Goal: Task Accomplishment & Management: Manage account settings

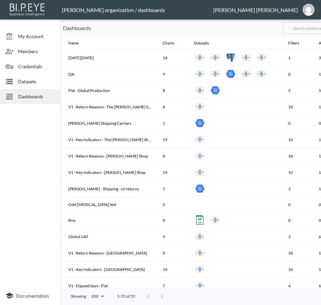
click at [307, 28] on input "text" at bounding box center [310, 28] width 54 height 17
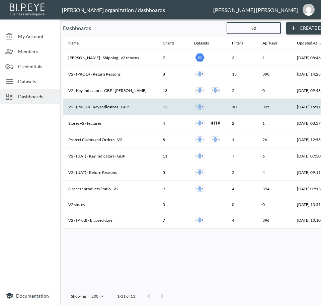
type input "v2"
click at [118, 106] on th "V2 - (PROD) - Key Indicators - GBP" at bounding box center [110, 107] width 94 height 16
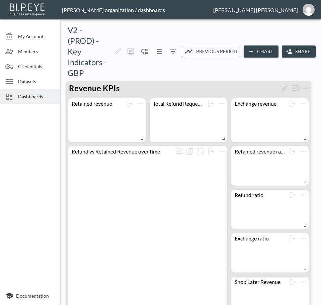
click at [294, 49] on button "Share" at bounding box center [299, 51] width 34 height 12
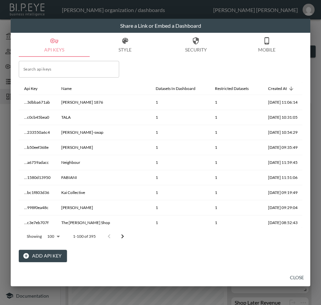
drag, startPoint x: 139, startPoint y: 67, endPoint x: 140, endPoint y: 72, distance: 5.2
click at [139, 67] on div "Search api keys Search api keys Api Key Name Datasets In Dashboard Restricted D…" at bounding box center [160, 159] width 283 height 205
click at [32, 258] on button "Add API Key" at bounding box center [43, 256] width 48 height 12
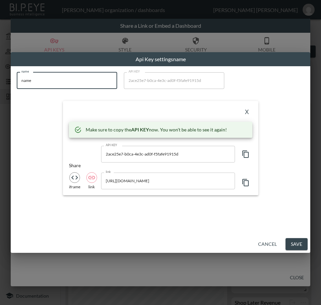
drag, startPoint x: 37, startPoint y: 84, endPoint x: 0, endPoint y: 85, distance: 37.5
click at [0, 85] on html "BI.P.EYE, Interactive Analytics Dashboards - app [PERSON_NAME] organization / d…" at bounding box center [160, 152] width 321 height 305
paste input "Cernucci"
type input "Cernucci"
click at [246, 155] on icon "button" at bounding box center [246, 154] width 8 height 8
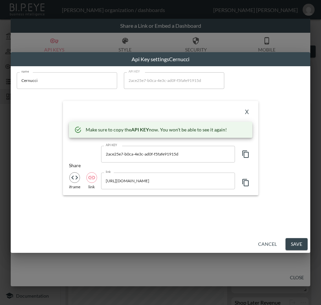
click at [101, 105] on div "X Make sure to copy the API KEY now. You won't be able to see it again! API KEY…" at bounding box center [160, 148] width 195 height 94
click at [247, 113] on button "X" at bounding box center [247, 112] width 11 height 11
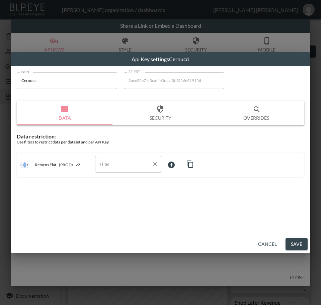
click at [132, 161] on input "Filter" at bounding box center [123, 164] width 51 height 11
click at [116, 200] on span "swap_id" at bounding box center [128, 200] width 56 height 6
type input "swap_id"
click at [173, 168] on body "BI.P.EYE, Interactive Analytics Dashboards - app [PERSON_NAME] organization / d…" at bounding box center [160, 152] width 321 height 305
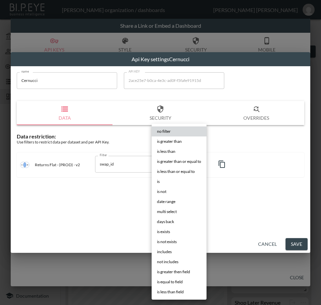
click at [161, 180] on li "is" at bounding box center [179, 182] width 55 height 10
type input "is"
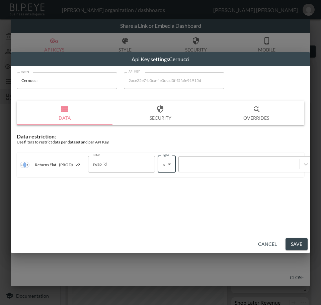
click at [217, 162] on div at bounding box center [239, 164] width 114 height 6
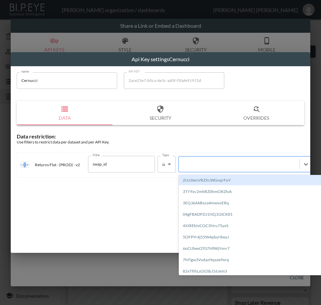
paste input "BnG79JwpE7vmQFkb2mv1"
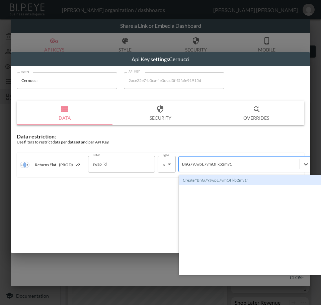
type input "BnG79JwpE7vmQFkb2mv1"
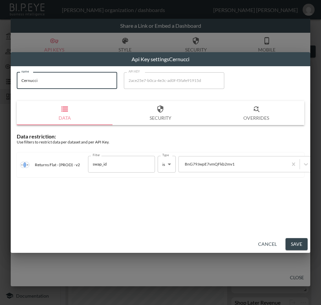
drag, startPoint x: 42, startPoint y: 83, endPoint x: 10, endPoint y: 81, distance: 32.5
click at [10, 81] on div "Api Key settings Cernucci name Cernucci name API KEY 2ace25e7-b0ca-4e3c-ad0f-f5…" at bounding box center [160, 152] width 321 height 305
click at [297, 244] on button "Save" at bounding box center [296, 244] width 22 height 12
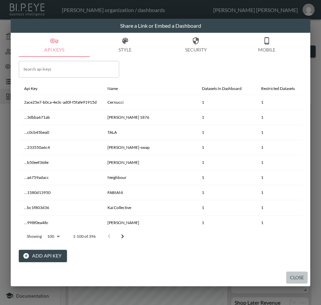
click at [300, 281] on button "Close" at bounding box center [296, 278] width 21 height 12
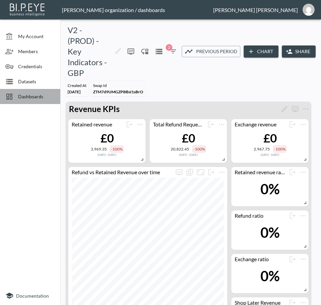
click at [31, 93] on span "Dashboards" at bounding box center [36, 96] width 37 height 7
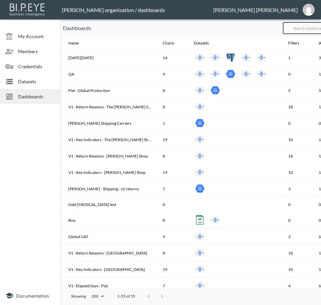
click at [305, 25] on input "text" at bounding box center [310, 28] width 54 height 17
click at [305, 28] on input "text" at bounding box center [310, 28] width 54 height 17
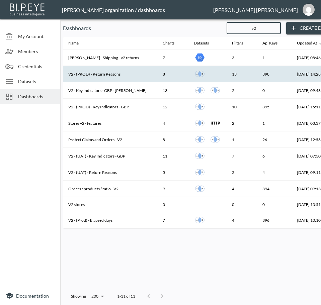
type input "v2"
click at [105, 74] on th "V2 - (PROD) - Return Reasons" at bounding box center [110, 74] width 94 height 16
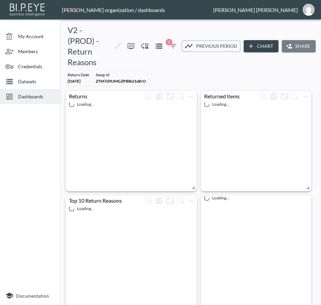
click at [292, 43] on button "Share" at bounding box center [299, 46] width 34 height 12
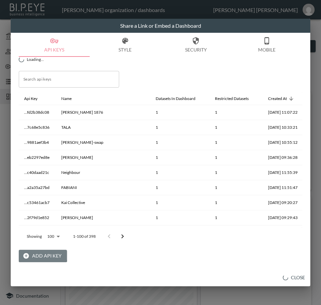
click at [40, 254] on button "Add API Key" at bounding box center [43, 256] width 48 height 12
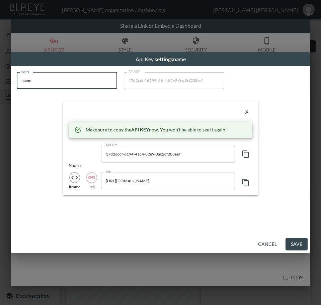
drag, startPoint x: 15, startPoint y: 85, endPoint x: 4, endPoint y: 86, distance: 11.0
click at [4, 86] on div "Api Key settings name name name name API KEY 17d2c6cf-6194-41c4-82e9-0ac2cf208e…" at bounding box center [160, 152] width 321 height 305
paste input "Cernucci"
type input "Cernucci"
click at [245, 152] on icon "button" at bounding box center [245, 154] width 6 height 7
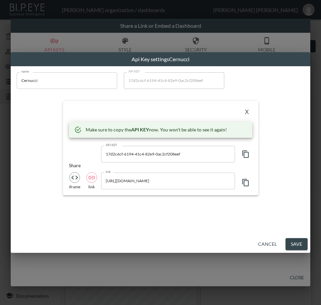
click at [133, 112] on div "X" at bounding box center [160, 112] width 183 height 11
click at [247, 110] on button "X" at bounding box center [247, 112] width 11 height 11
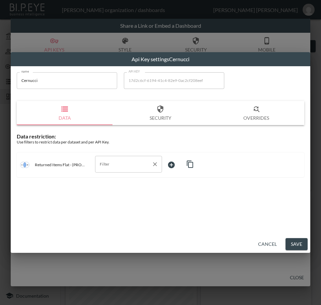
click at [115, 162] on input "Filter" at bounding box center [123, 164] width 51 height 11
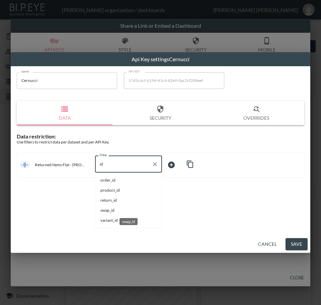
click at [116, 212] on span "swap_id" at bounding box center [128, 210] width 56 height 6
type input "swap_id"
click at [170, 162] on body "BI.P.EYE, Interactive Analytics Dashboards - app [PERSON_NAME] organization / d…" at bounding box center [160, 152] width 321 height 305
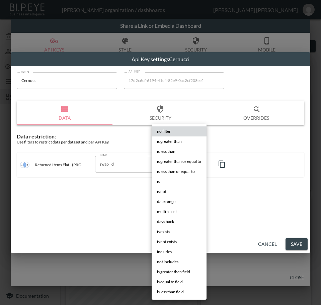
click at [174, 180] on li "is" at bounding box center [179, 182] width 55 height 10
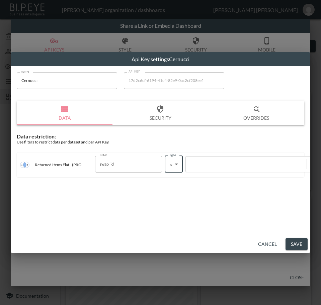
type input "is"
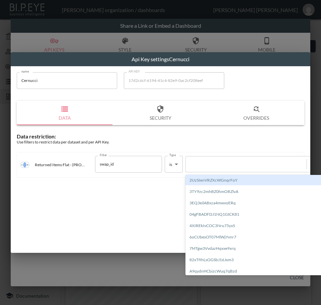
click at [225, 166] on div at bounding box center [246, 164] width 114 height 6
paste input "BnG79JwpE7vmQFkb2mv1"
type input "BnG79JwpE7vmQFkb2mv1"
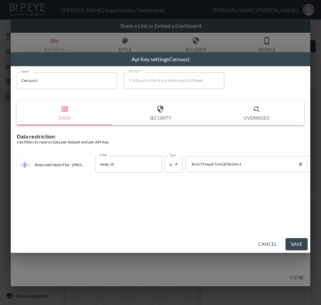
click at [0, 84] on html "BI.P.EYE, Interactive Analytics Dashboards - app [PERSON_NAME] organization / d…" at bounding box center [160, 152] width 321 height 305
click at [296, 242] on button "Save" at bounding box center [296, 244] width 22 height 12
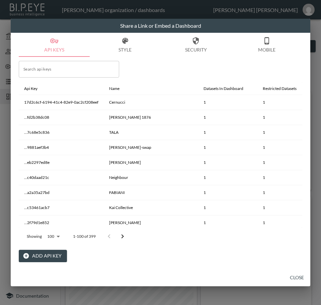
click at [297, 276] on button "Close" at bounding box center [296, 278] width 21 height 12
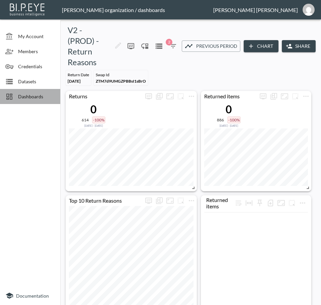
click at [39, 96] on span "Dashboards" at bounding box center [36, 96] width 37 height 7
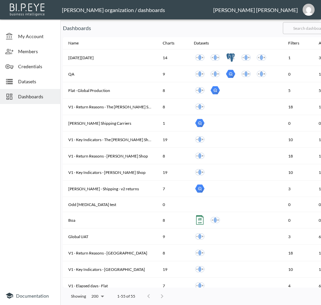
click at [307, 31] on input "text" at bounding box center [310, 28] width 54 height 17
click at [309, 27] on input "text" at bounding box center [310, 28] width 54 height 17
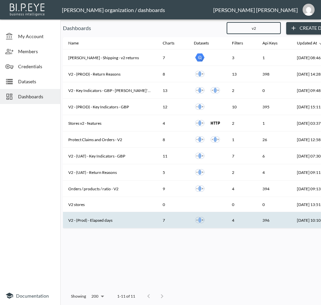
type input "v2"
click at [110, 218] on th "V2 - (Prod) - Elapsed days" at bounding box center [110, 220] width 94 height 16
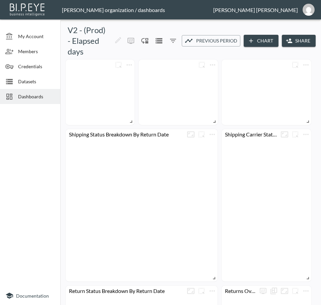
click at [291, 38] on icon "button" at bounding box center [289, 40] width 7 height 7
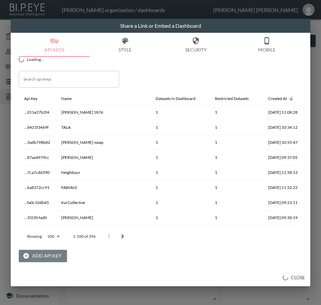
click at [41, 253] on button "Add API Key" at bounding box center [43, 256] width 48 height 12
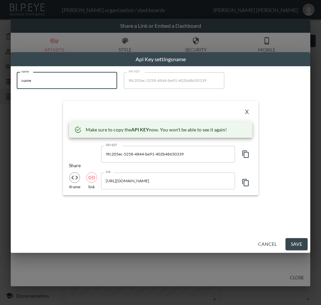
drag, startPoint x: 53, startPoint y: 80, endPoint x: 1, endPoint y: 84, distance: 52.0
click at [1, 84] on div "Api Key settings name name name name API KEY 9fc205ec-5258-4844-be91-402b486503…" at bounding box center [160, 152] width 321 height 305
paste input "Cernucci"
type input "Cernucci"
click at [248, 153] on icon "button" at bounding box center [246, 154] width 8 height 8
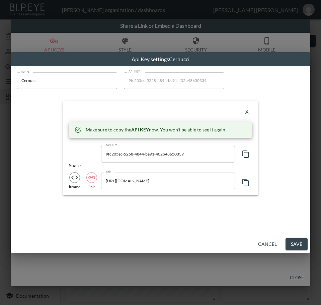
drag, startPoint x: 140, startPoint y: 112, endPoint x: 201, endPoint y: 118, distance: 62.1
click at [140, 112] on div "X" at bounding box center [160, 112] width 183 height 11
click at [247, 109] on button "X" at bounding box center [247, 112] width 11 height 11
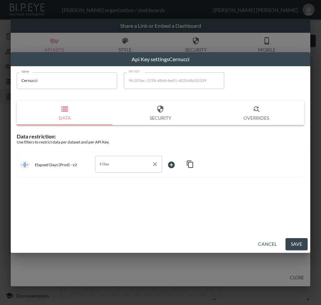
click at [130, 171] on div "Filter" at bounding box center [128, 164] width 67 height 17
click at [120, 188] on span "swap_id" at bounding box center [128, 190] width 56 height 6
type input "swap_id"
click at [179, 160] on body "BI.P.EYE, Interactive Analytics Dashboards - app [PERSON_NAME] organization / d…" at bounding box center [160, 152] width 321 height 305
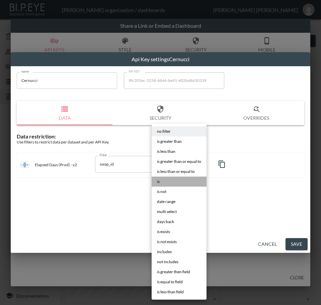
click at [164, 180] on li "is" at bounding box center [179, 182] width 55 height 10
type input "is"
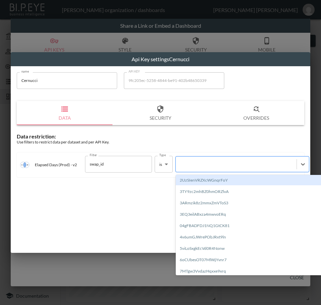
click at [204, 161] on div at bounding box center [236, 164] width 121 height 9
paste input "BnG79JwpE7vmQFkb2mv1"
type input "BnG79JwpE7vmQFkb2mv1"
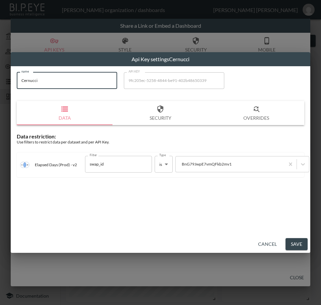
drag, startPoint x: 39, startPoint y: 78, endPoint x: 18, endPoint y: 78, distance: 21.4
click at [18, 78] on input "Cernucci" at bounding box center [67, 80] width 100 height 17
click at [293, 245] on button "Save" at bounding box center [296, 244] width 22 height 12
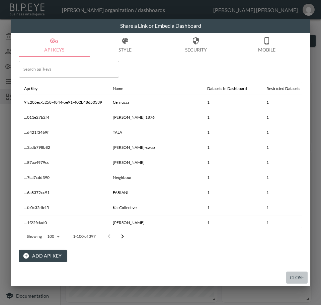
click at [296, 276] on button "Close" at bounding box center [296, 278] width 21 height 12
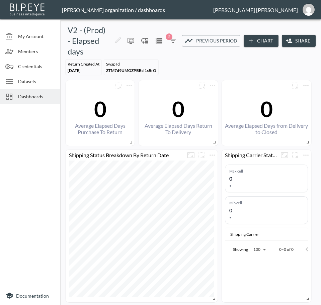
click at [40, 96] on span "Dashboards" at bounding box center [36, 96] width 37 height 7
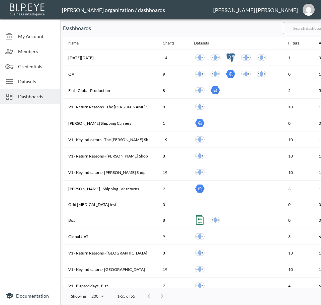
click at [305, 28] on input "text" at bounding box center [310, 28] width 54 height 17
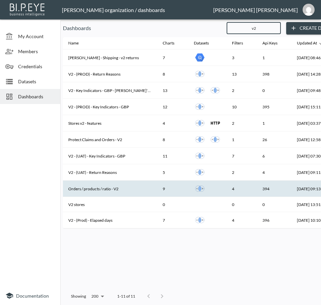
type input "v2"
click at [127, 187] on th "Orders / products / ratio - V2" at bounding box center [110, 189] width 94 height 16
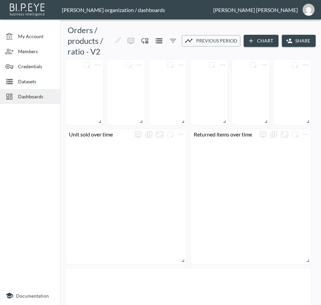
click at [301, 40] on button "Share" at bounding box center [299, 41] width 34 height 12
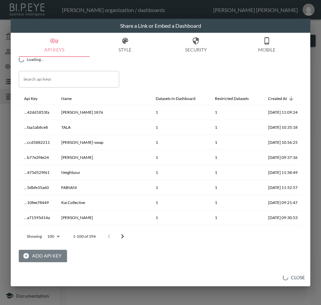
click at [39, 254] on button "Add API Key" at bounding box center [43, 256] width 48 height 12
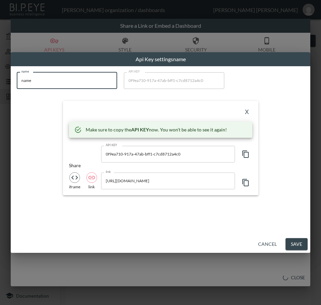
drag, startPoint x: 74, startPoint y: 87, endPoint x: 6, endPoint y: 90, distance: 67.3
click at [6, 90] on div "Api Key settings name name name name API KEY 0f9ea710-917a-47ab-bff1-c7cd8712a4…" at bounding box center [160, 152] width 321 height 305
paste input "Cernucci"
type input "Cernucci"
click at [248, 151] on icon "button" at bounding box center [246, 154] width 8 height 8
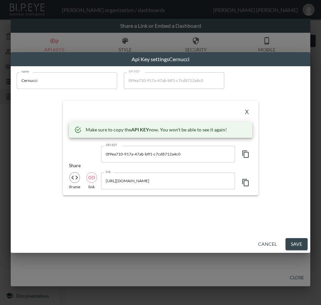
drag, startPoint x: 141, startPoint y: 112, endPoint x: 146, endPoint y: 114, distance: 5.1
click at [141, 112] on div "X" at bounding box center [160, 112] width 183 height 11
click at [248, 113] on button "X" at bounding box center [247, 112] width 11 height 11
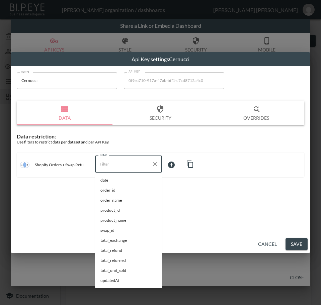
click at [110, 165] on input "Filter" at bounding box center [123, 164] width 51 height 11
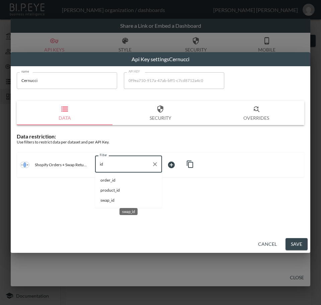
click at [109, 201] on span "swap_id" at bounding box center [128, 200] width 56 height 6
type input "swap_id"
click at [178, 165] on body "BI.P.EYE, Interactive Analytics Dashboards - app [PERSON_NAME] organization / d…" at bounding box center [160, 152] width 321 height 305
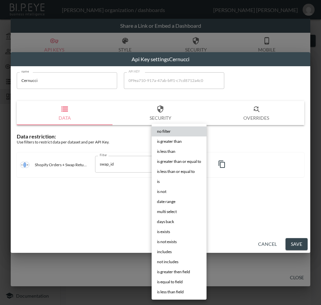
click at [170, 182] on li "is" at bounding box center [179, 182] width 55 height 10
type input "is"
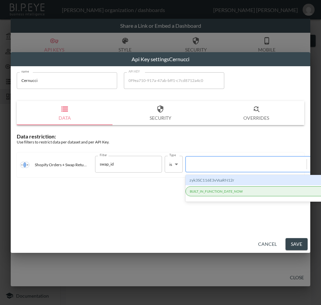
click at [238, 164] on div at bounding box center [246, 164] width 114 height 6
paste input "BnG79JwpE7vmQFkb2mv1"
type input "BnG79JwpE7vmQFkb2mv1"
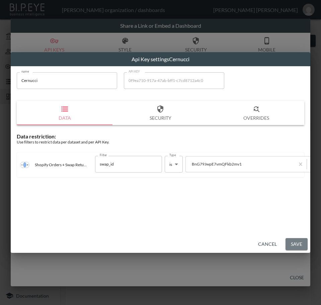
click at [296, 241] on button "Save" at bounding box center [296, 244] width 22 height 12
